Goal: Task Accomplishment & Management: Use online tool/utility

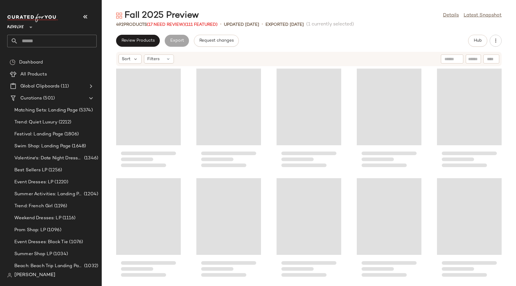
scroll to position [1645, 0]
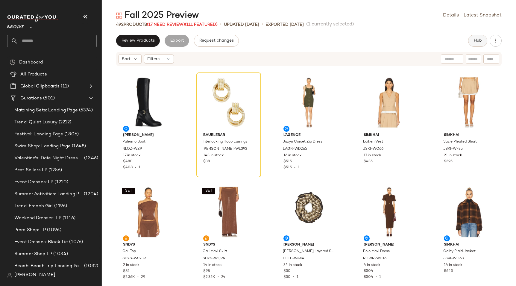
click at [481, 40] on span "Hub" at bounding box center [478, 40] width 8 height 5
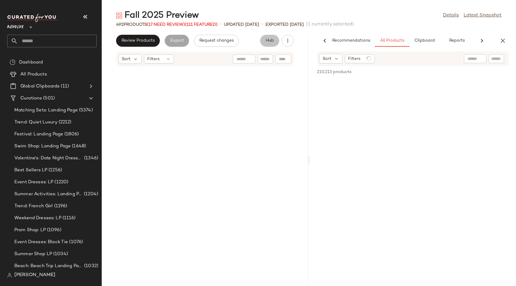
scroll to position [1864, 0]
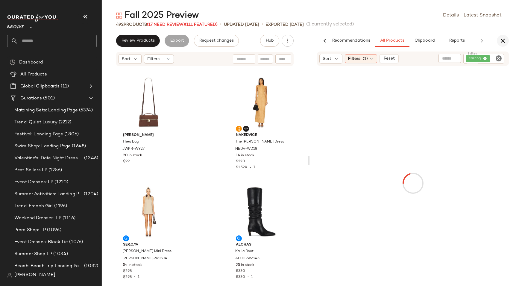
click at [502, 37] on button "button" at bounding box center [503, 41] width 12 height 12
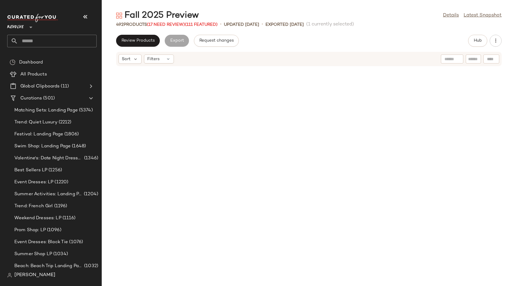
scroll to position [1754, 0]
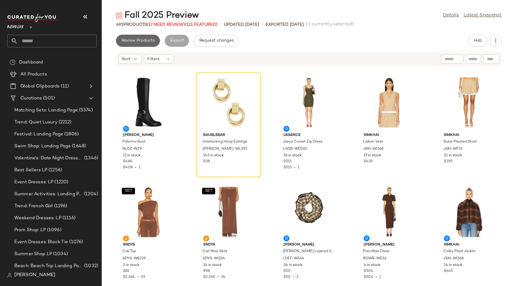
click at [145, 41] on span "Review Products" at bounding box center [138, 40] width 34 height 5
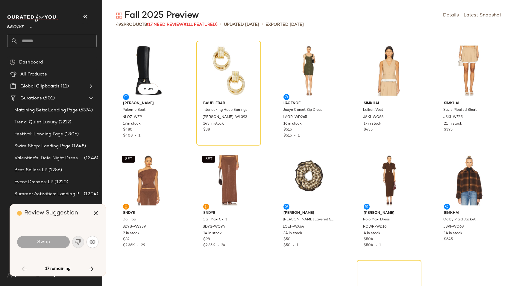
scroll to position [1096, 0]
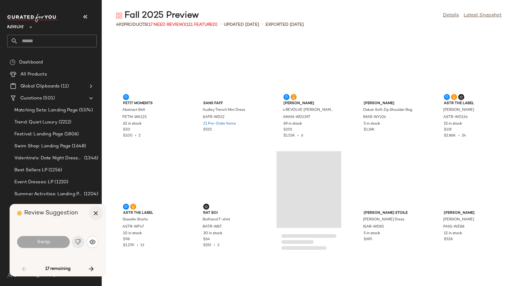
click at [96, 211] on icon "button" at bounding box center [95, 213] width 7 height 7
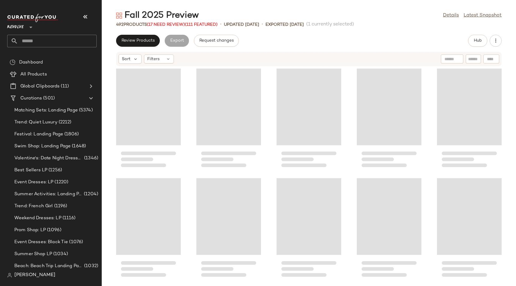
scroll to position [1645, 0]
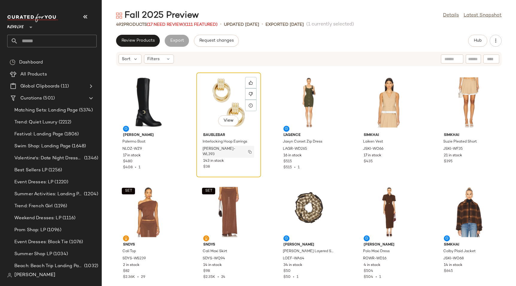
click at [249, 151] on button "button" at bounding box center [250, 151] width 8 height 5
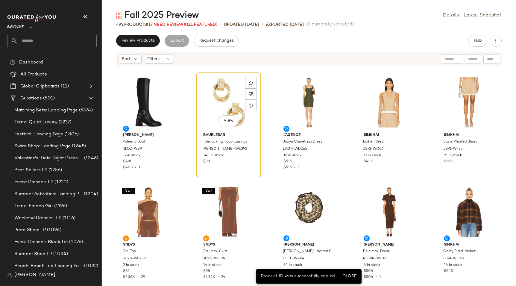
click at [220, 102] on div "View" at bounding box center [229, 103] width 61 height 56
click at [347, 273] on button "Close" at bounding box center [349, 276] width 19 height 11
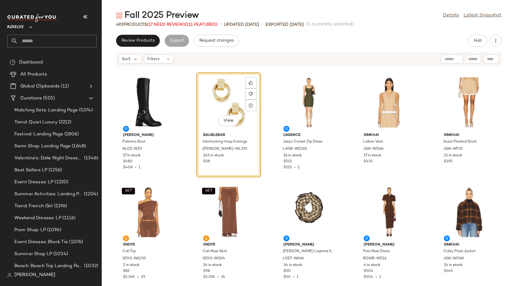
click at [238, 65] on div "Sort Filters" at bounding box center [309, 59] width 386 height 14
click at [240, 69] on div "Nora Lozza Palermo Boot NLOZ-WZ9 17 in stock $480 $408 • 1 View BaubleBar Inter…" at bounding box center [309, 173] width 415 height 212
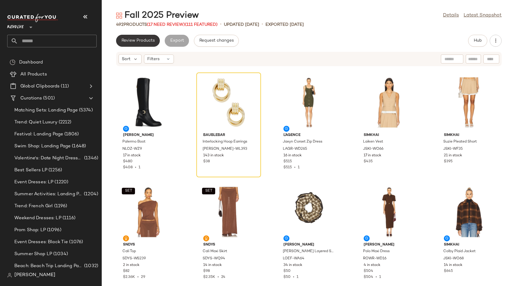
click at [144, 38] on span "Review Products" at bounding box center [138, 40] width 34 height 5
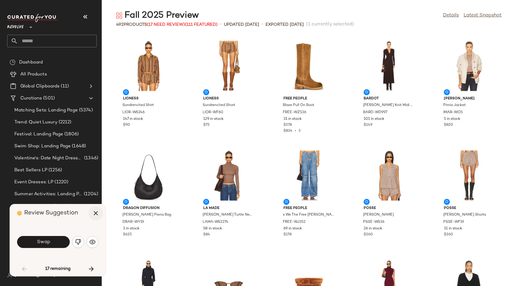
click at [96, 211] on icon "button" at bounding box center [95, 213] width 7 height 7
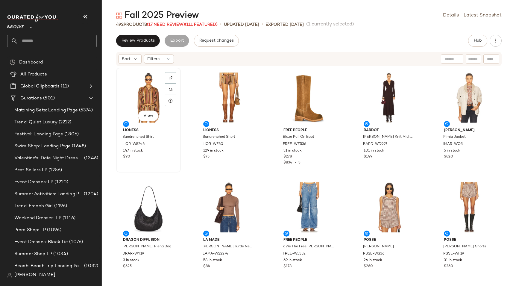
click at [131, 92] on div "View" at bounding box center [148, 98] width 61 height 56
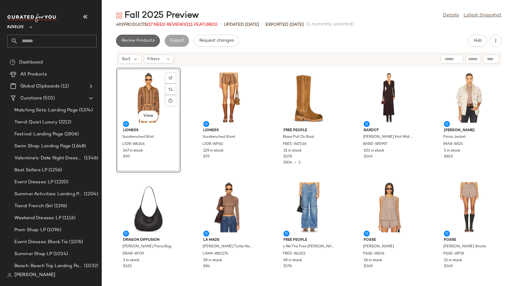
click at [132, 42] on span "Review Products" at bounding box center [138, 40] width 34 height 5
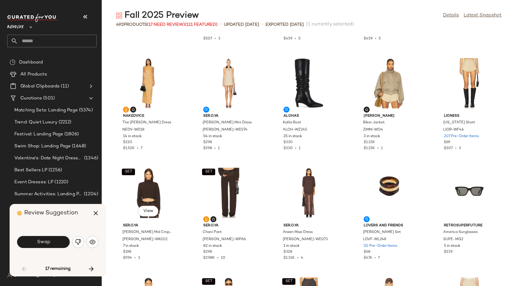
scroll to position [903, 0]
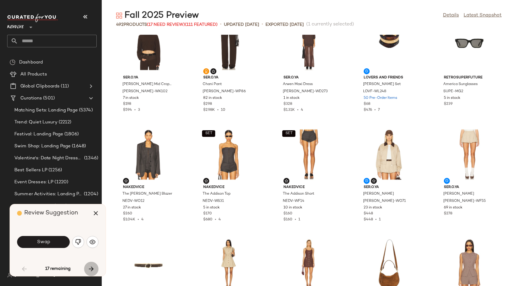
click at [88, 268] on icon "button" at bounding box center [91, 268] width 7 height 7
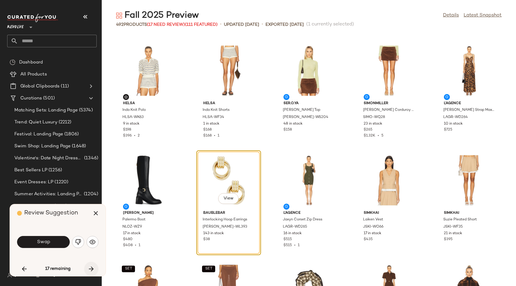
click at [88, 268] on icon "button" at bounding box center [91, 268] width 7 height 7
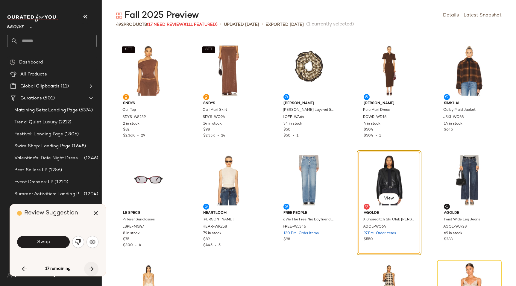
click at [88, 268] on icon "button" at bounding box center [91, 268] width 7 height 7
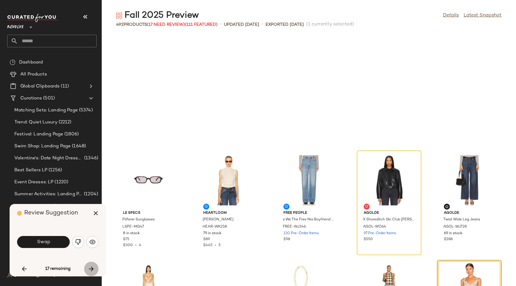
scroll to position [1864, 0]
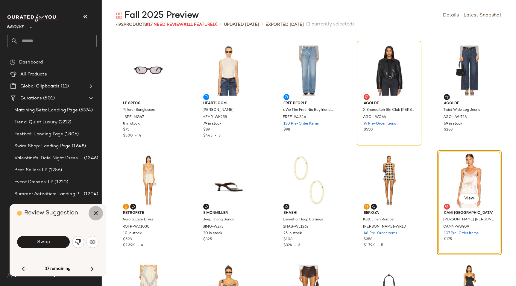
click at [100, 214] on button "button" at bounding box center [96, 213] width 14 height 14
